Goal: Information Seeking & Learning: Learn about a topic

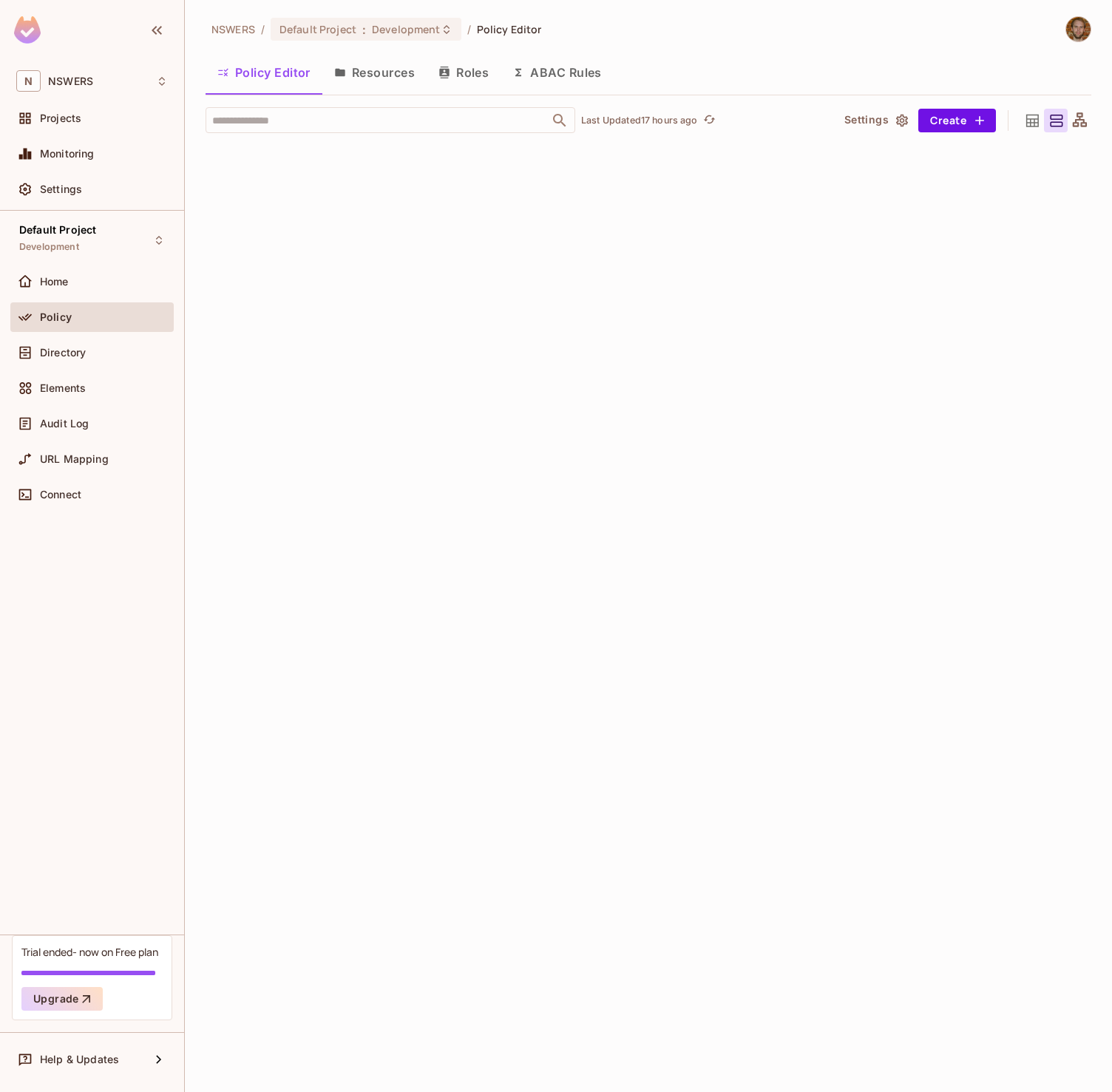
scroll to position [5238, 0]
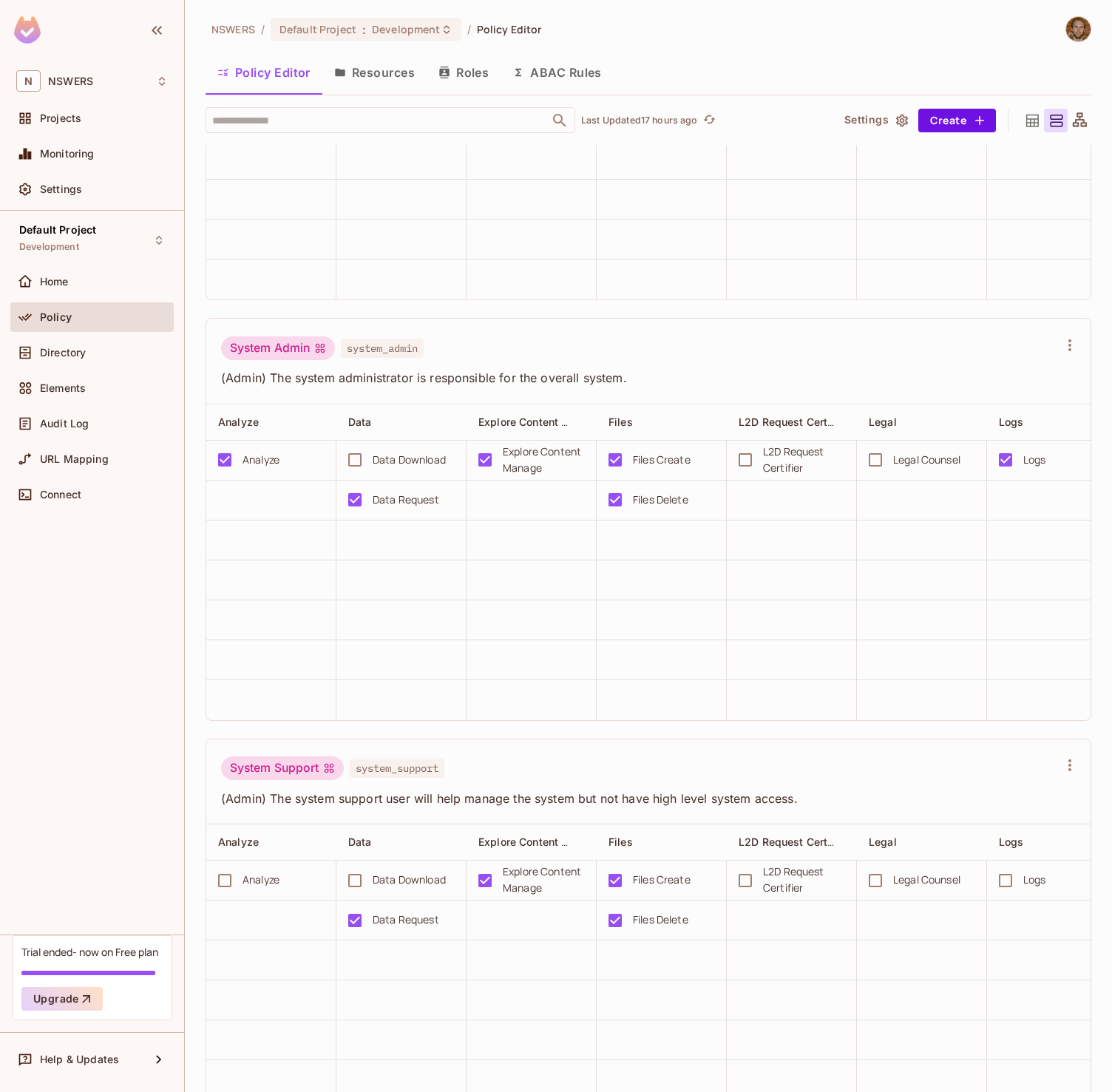
click at [61, 638] on div "Default Project Development Home Policy Directory Elements Audit Log URL Mappin…" at bounding box center [92, 572] width 184 height 723
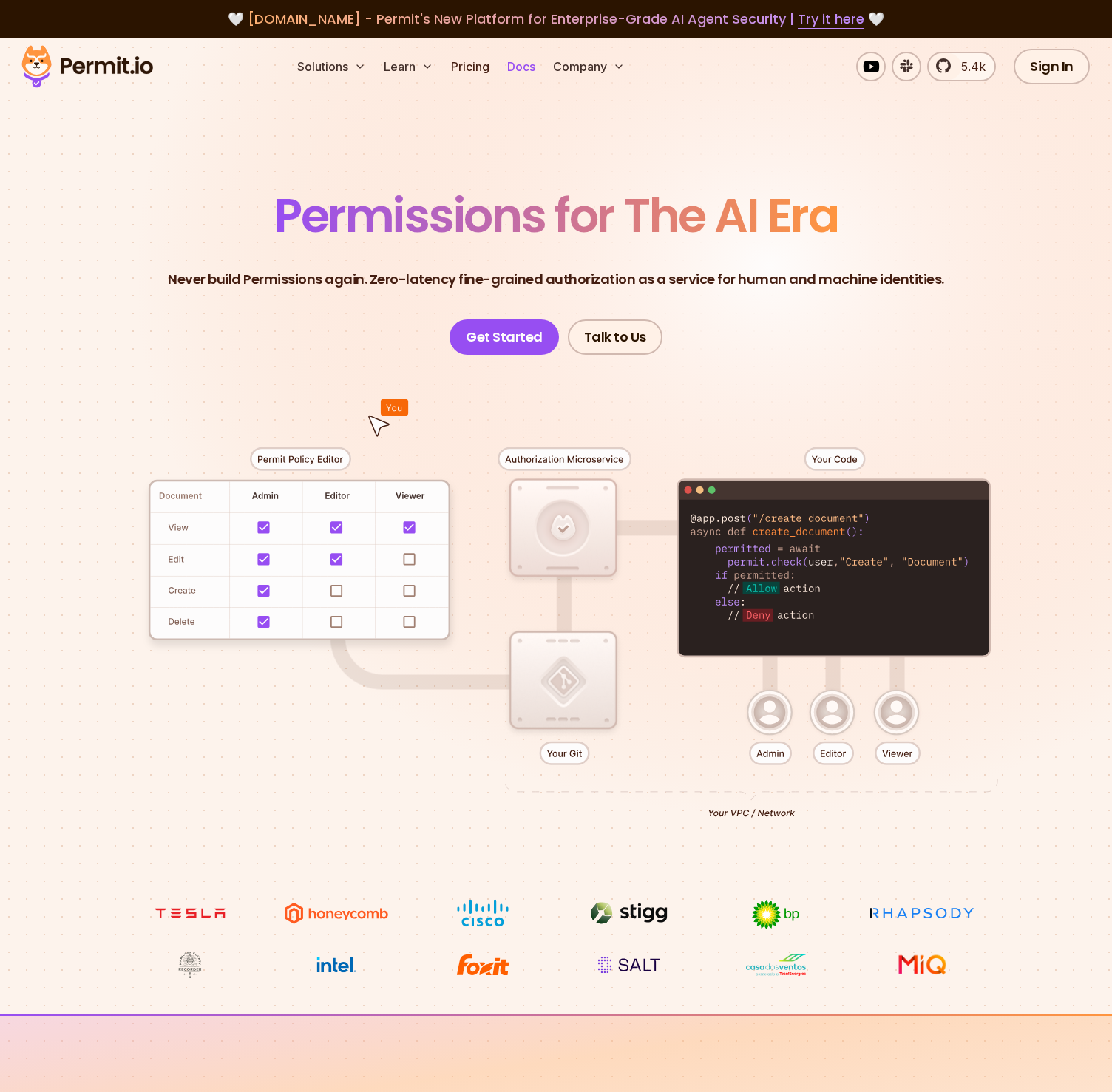
click at [527, 71] on link "Docs" at bounding box center [520, 67] width 39 height 30
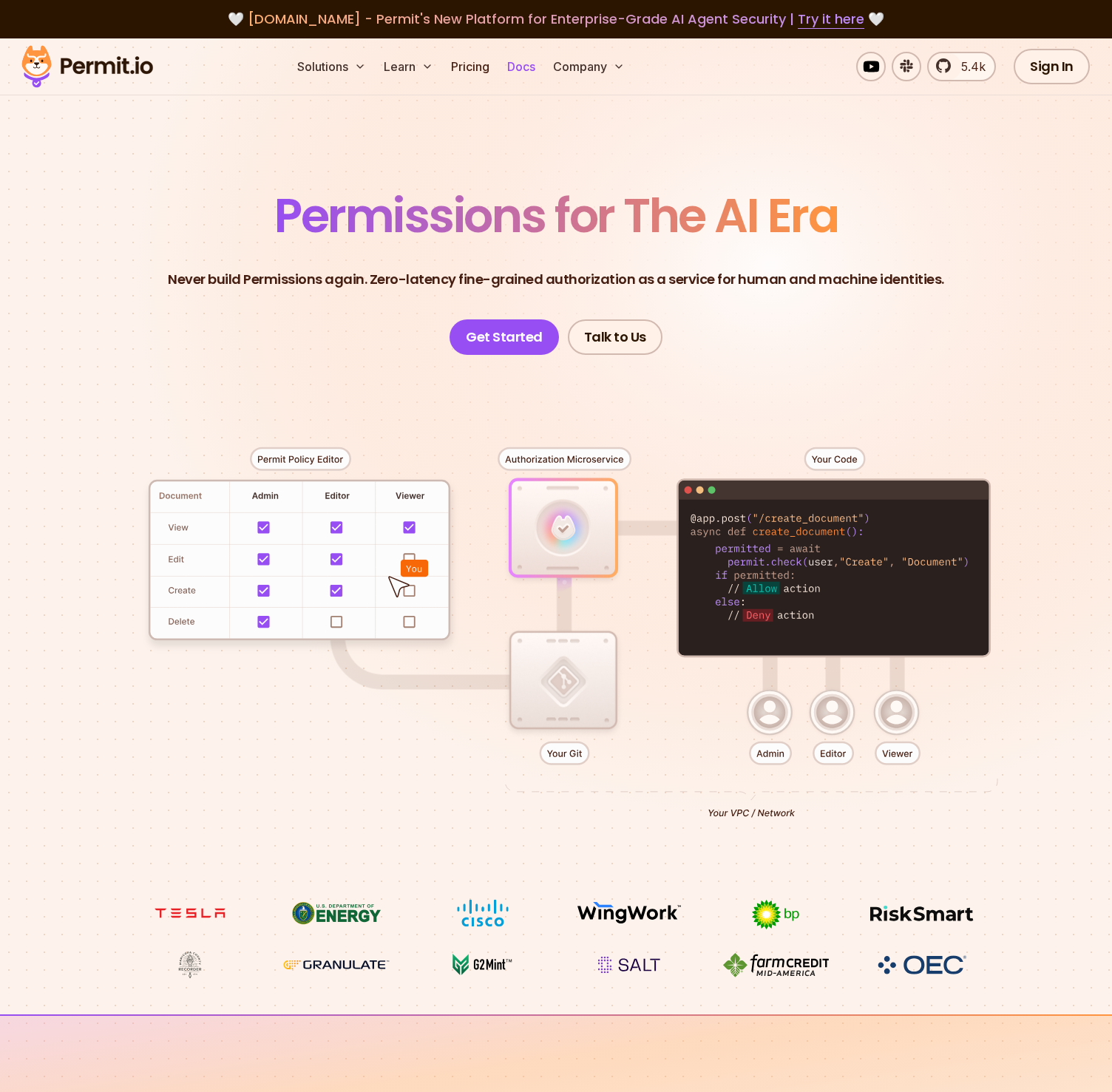
click at [522, 65] on link "Docs" at bounding box center [520, 67] width 39 height 30
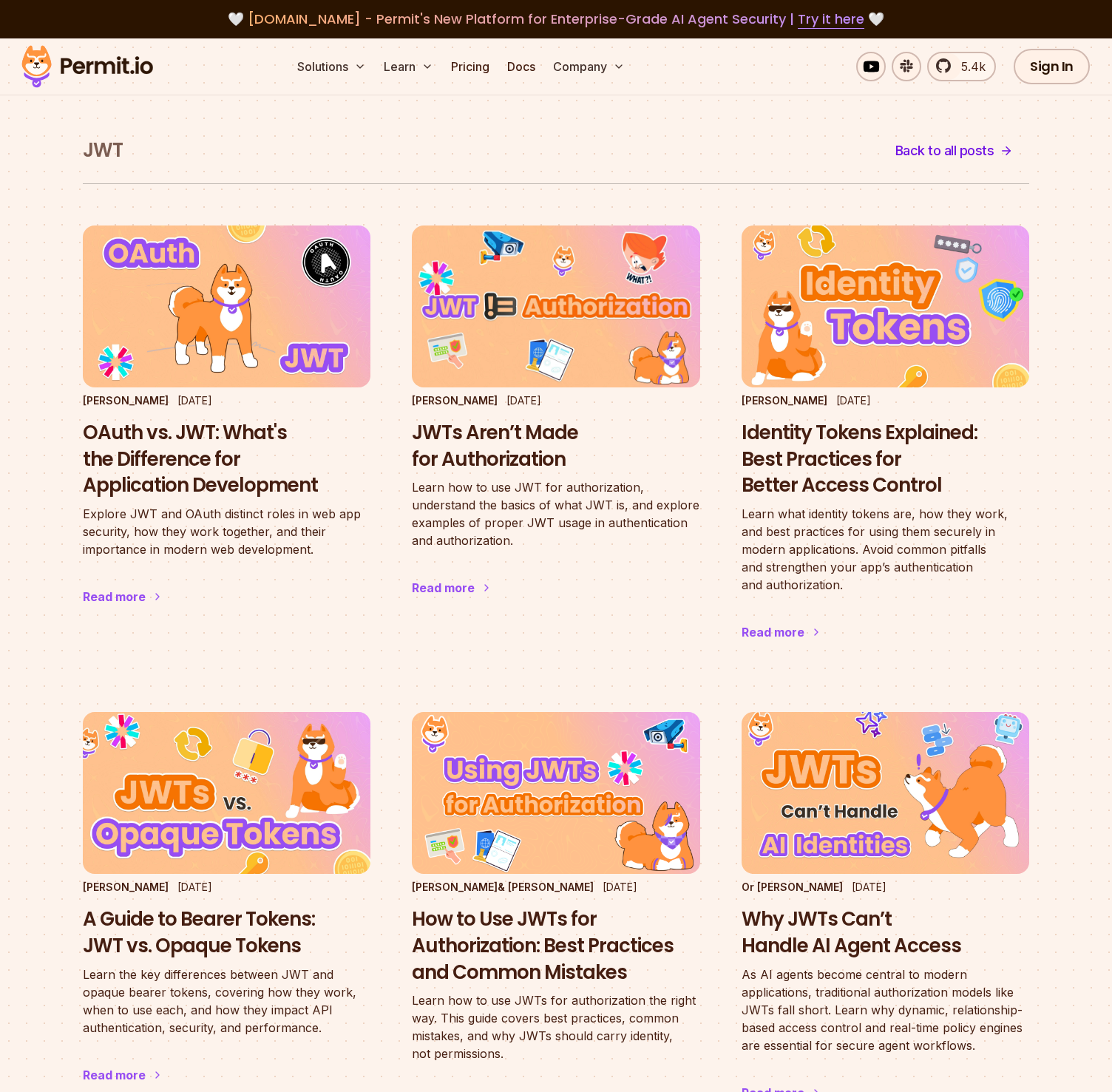
click at [382, 626] on ul "[PERSON_NAME] [DATE] OAuth vs. JWT: What's the Difference for Application Devel…" at bounding box center [556, 682] width 946 height 914
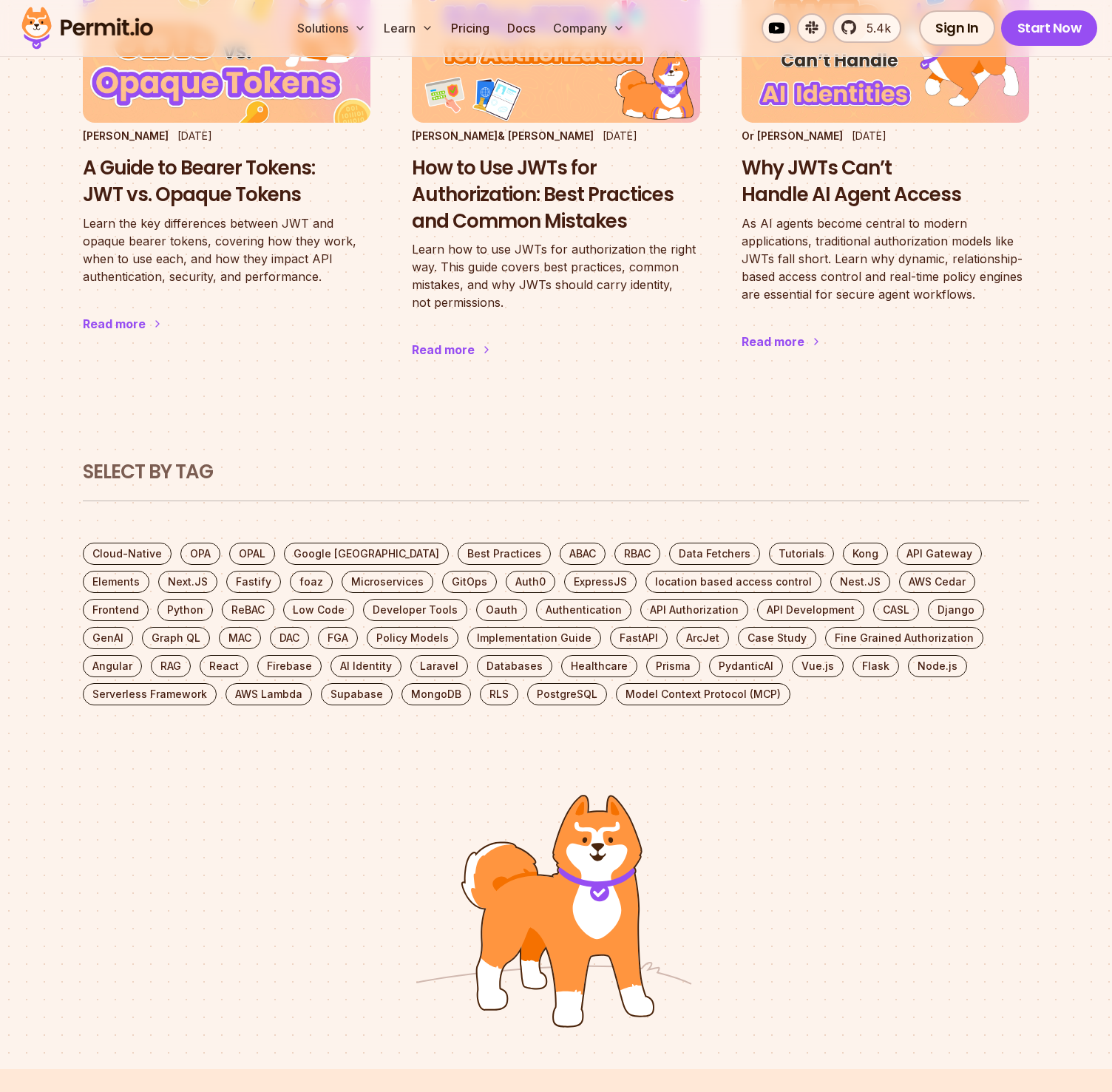
scroll to position [1104, 0]
